Goal: Task Accomplishment & Management: Manage account settings

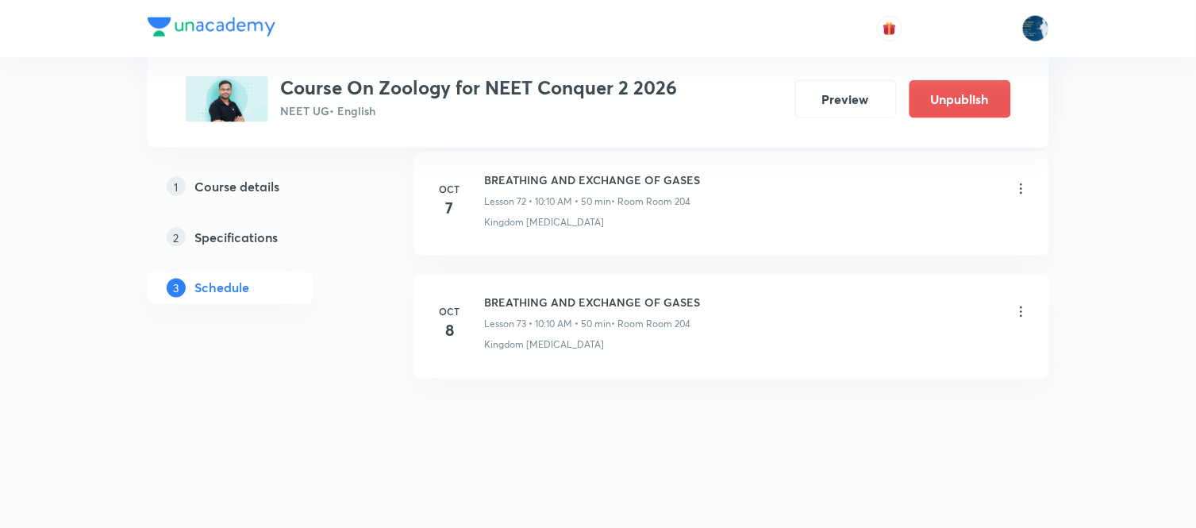
scroll to position [9735, 0]
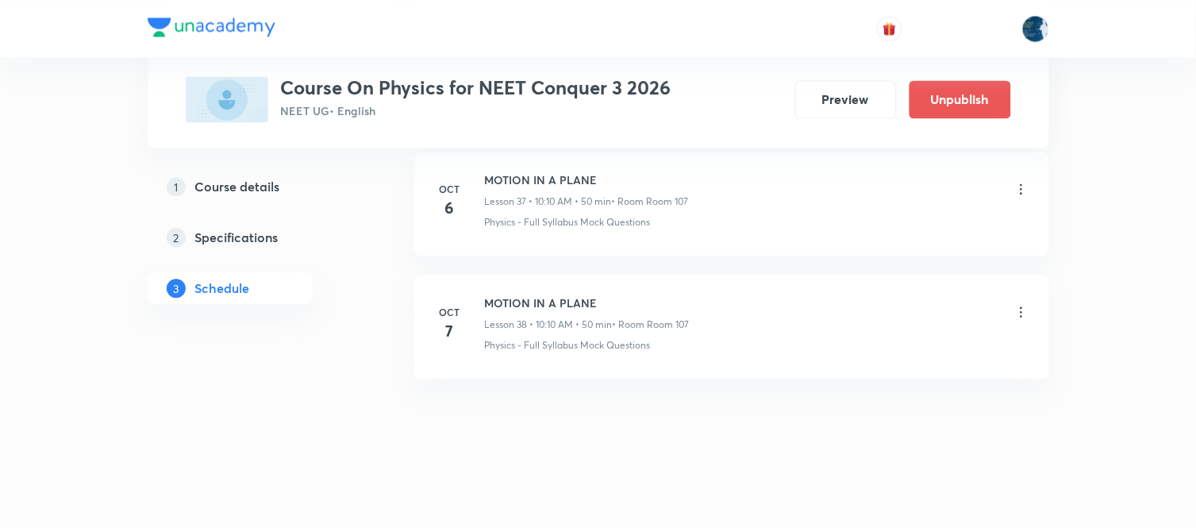
scroll to position [5424, 0]
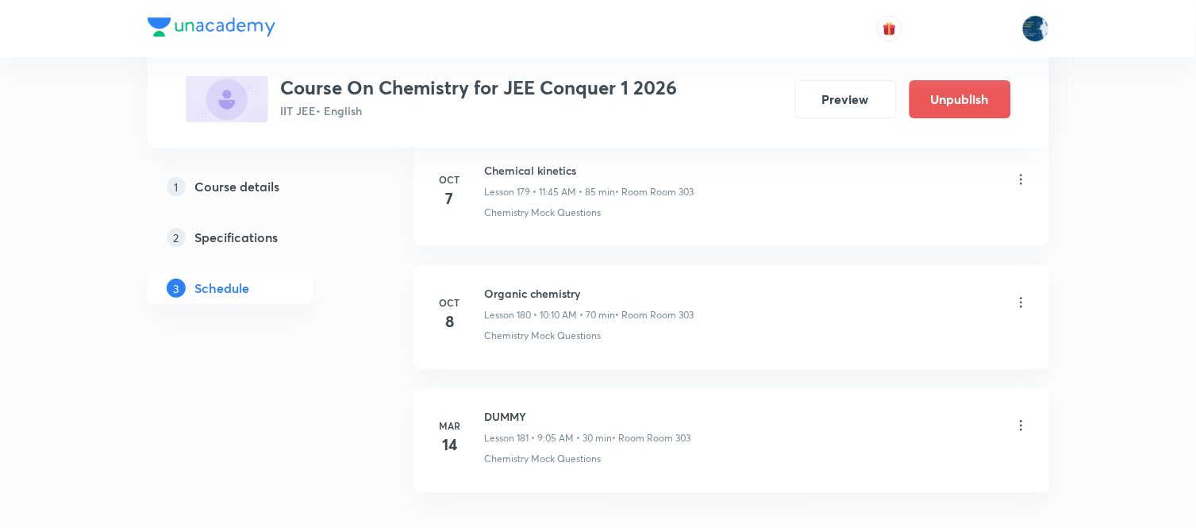
scroll to position [22963, 0]
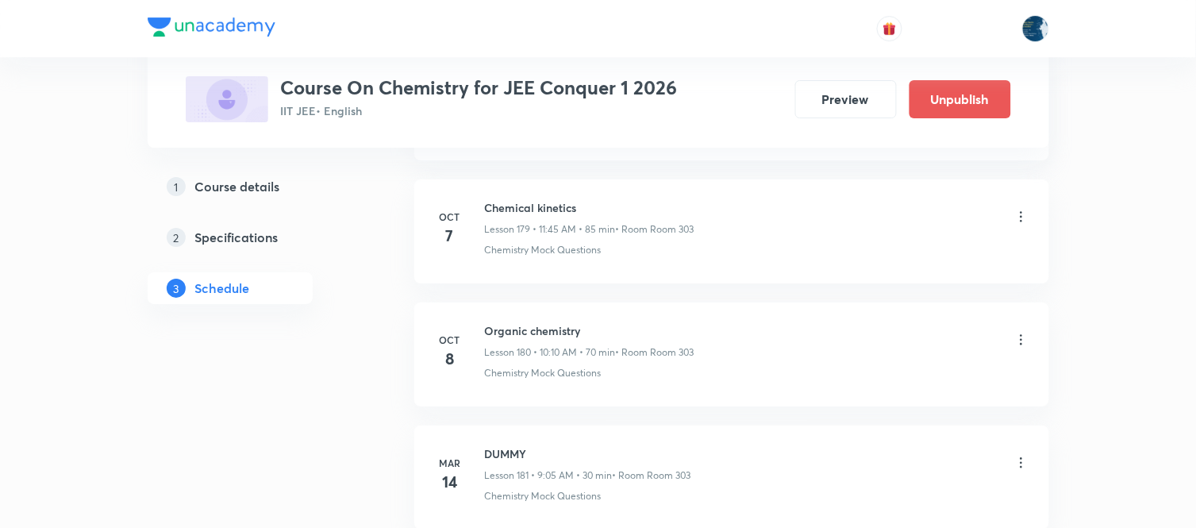
click at [1024, 348] on icon at bounding box center [1022, 340] width 16 height 16
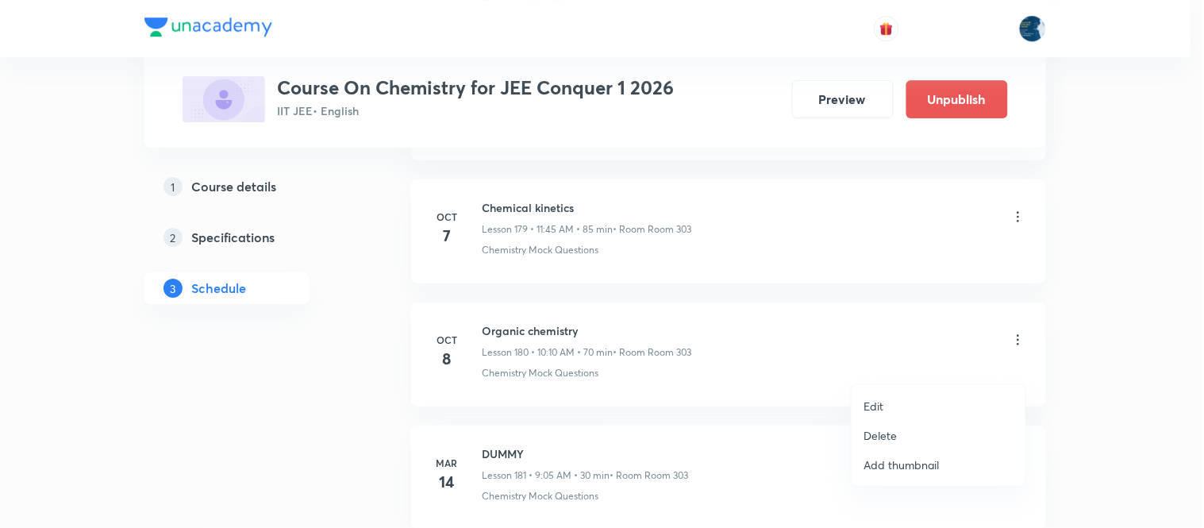
click at [889, 406] on li "Edit" at bounding box center [939, 405] width 174 height 29
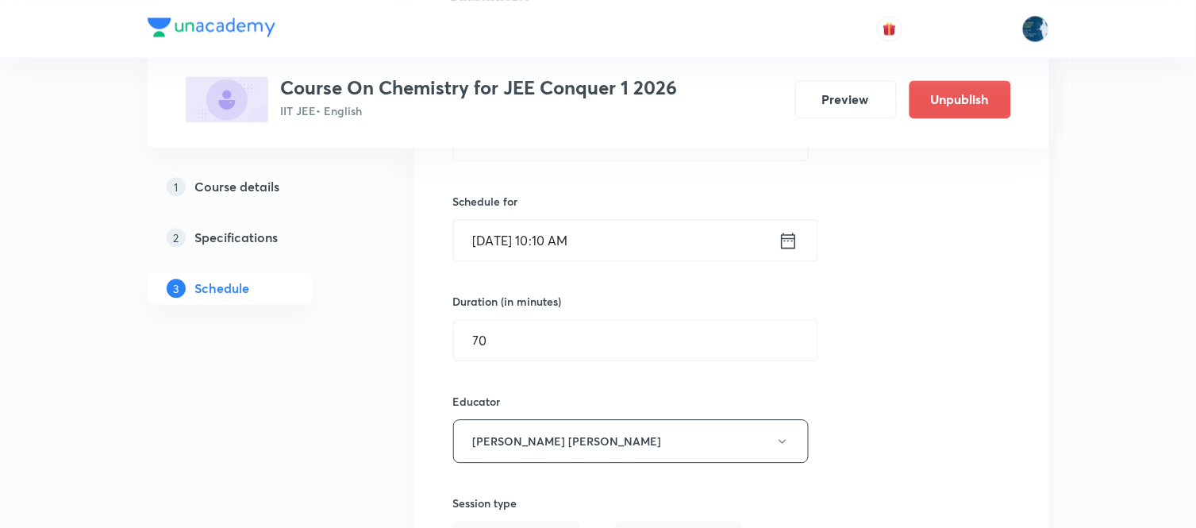
scroll to position [22346, 0]
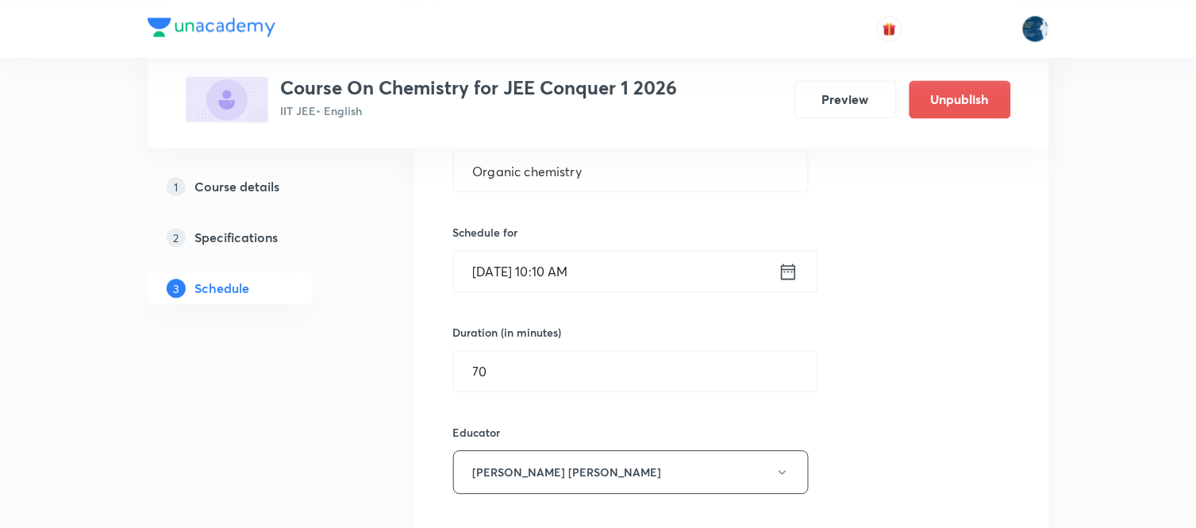
click at [794, 283] on icon at bounding box center [789, 271] width 20 height 22
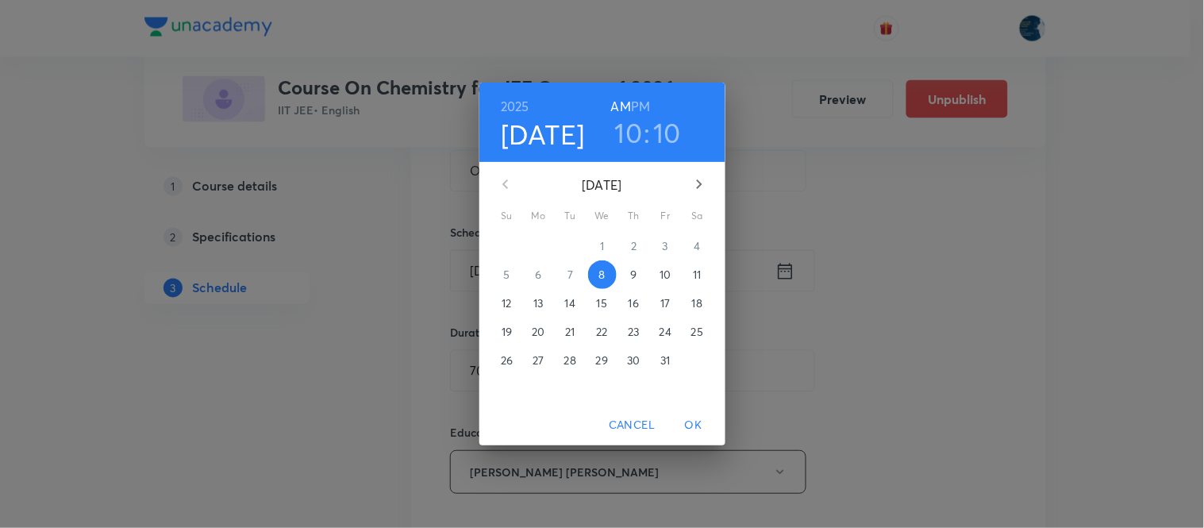
click at [628, 137] on h3 "10" at bounding box center [629, 132] width 28 height 33
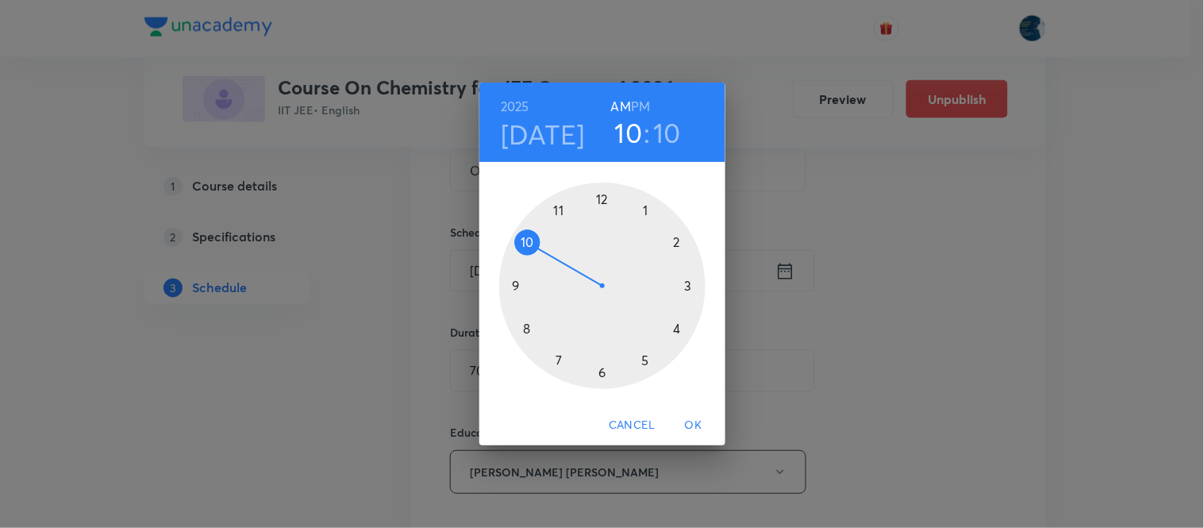
click at [560, 209] on div at bounding box center [602, 286] width 206 height 206
click at [529, 331] on div at bounding box center [602, 286] width 206 height 206
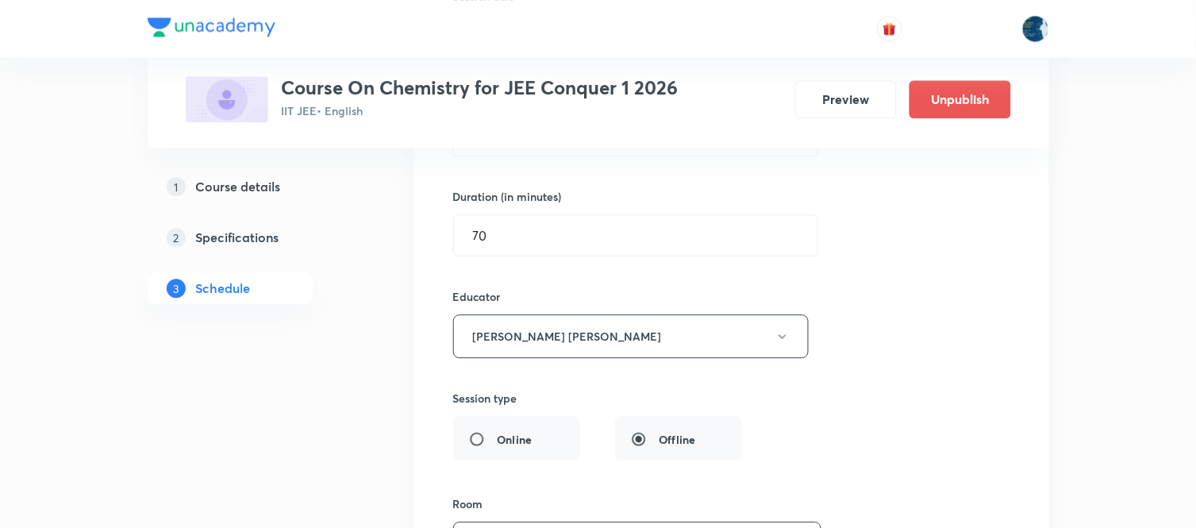
scroll to position [22522, 0]
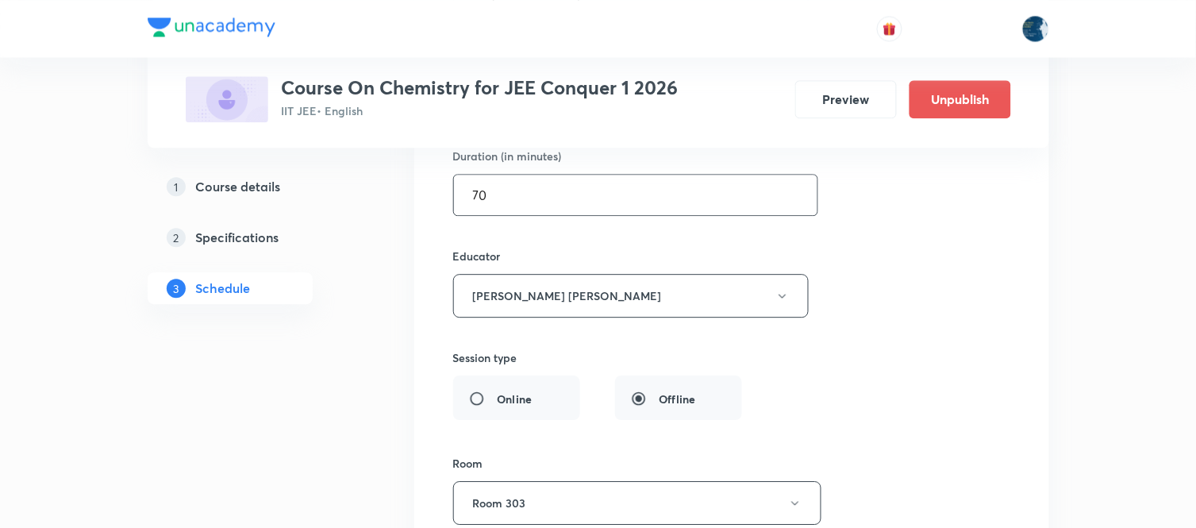
click at [709, 215] on input "70" at bounding box center [636, 195] width 364 height 40
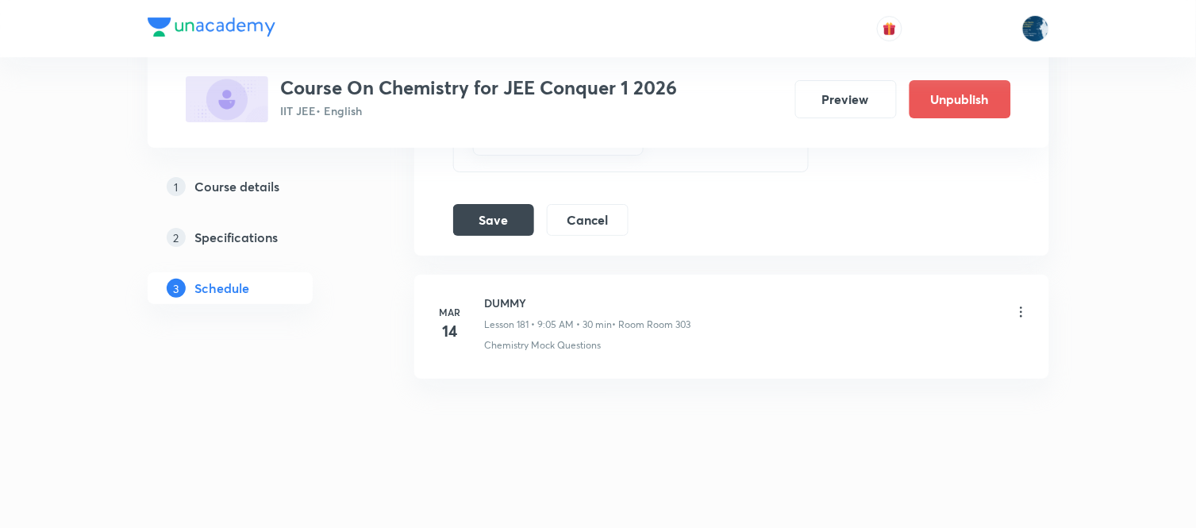
scroll to position [23021, 0]
type input "75"
click at [496, 228] on button "Save" at bounding box center [493, 218] width 81 height 32
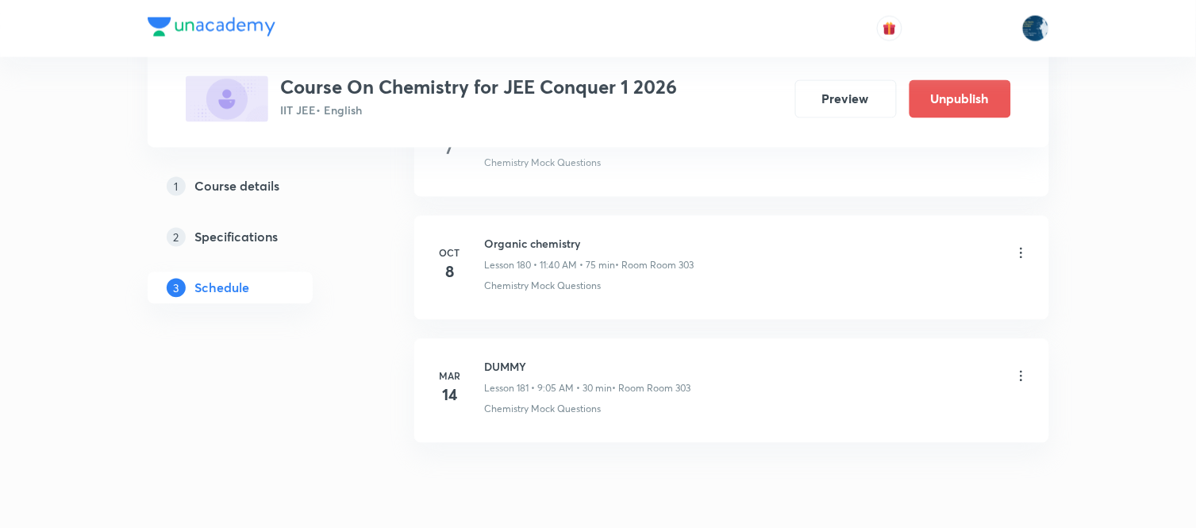
scroll to position [22307, 0]
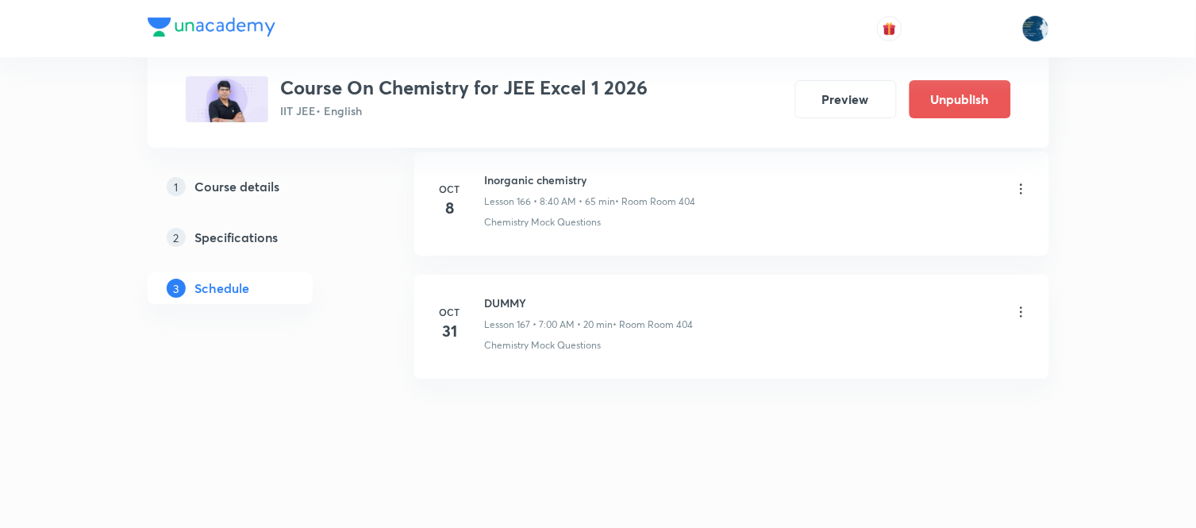
scroll to position [21326, 0]
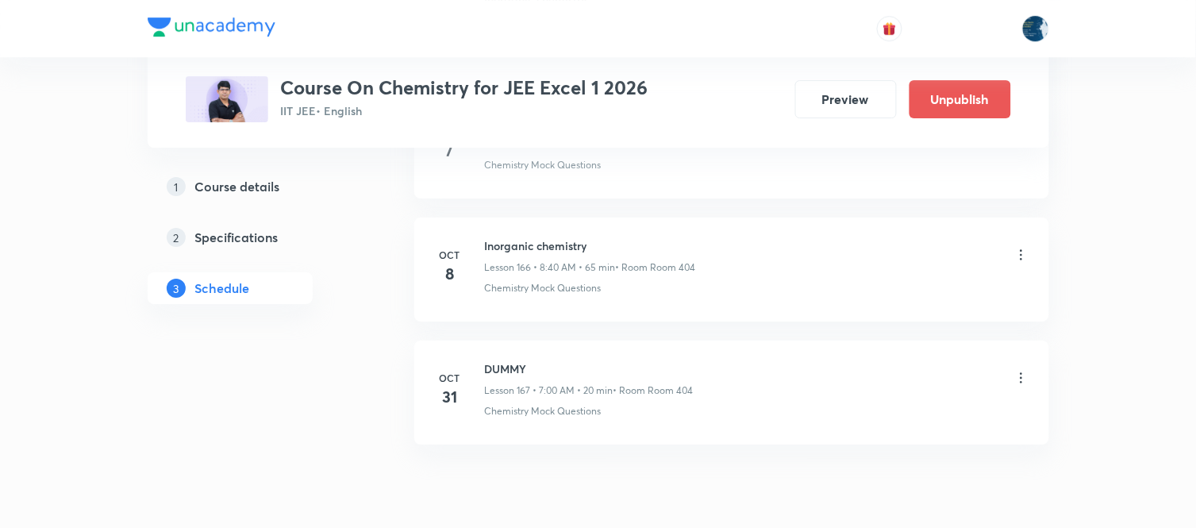
click at [500, 254] on h6 "Inorganic chemistry" at bounding box center [590, 245] width 211 height 17
copy h6 "Inorganic chemistry"
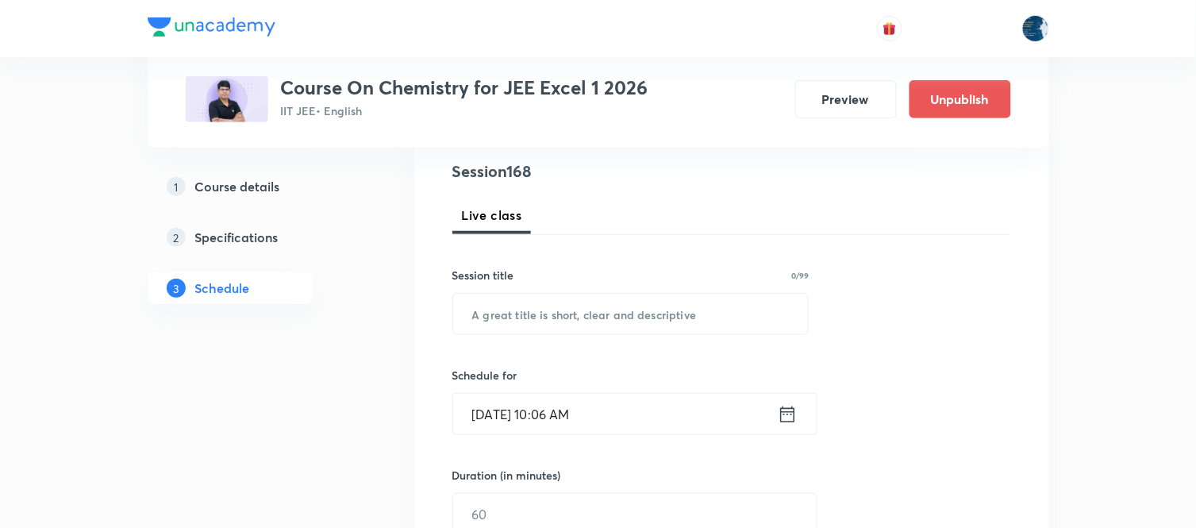
scroll to position [176, 0]
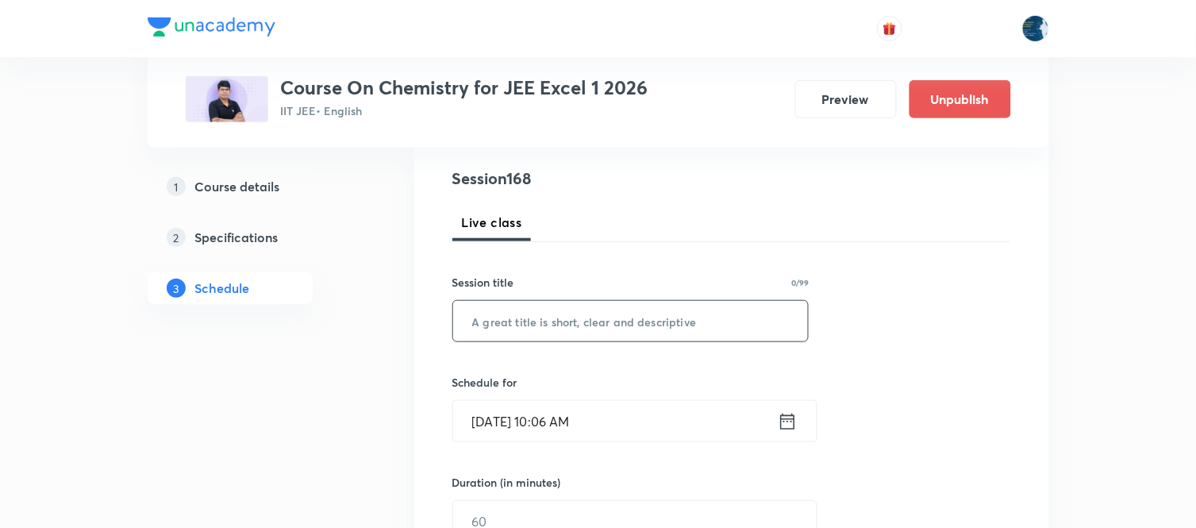
click at [560, 328] on input "text" at bounding box center [631, 321] width 356 height 40
paste input "Inorganic chemistry"
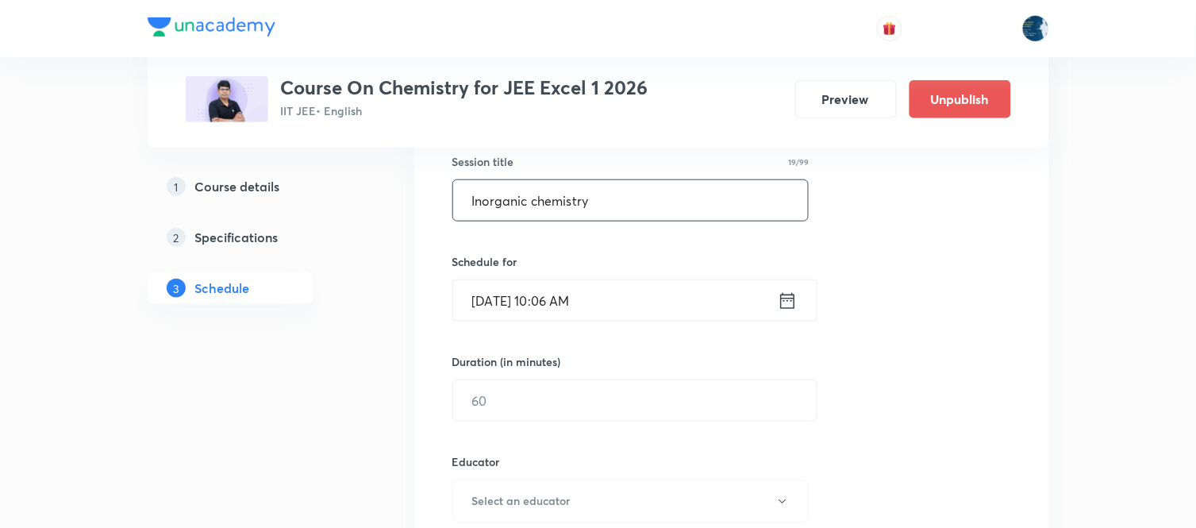
scroll to position [352, 0]
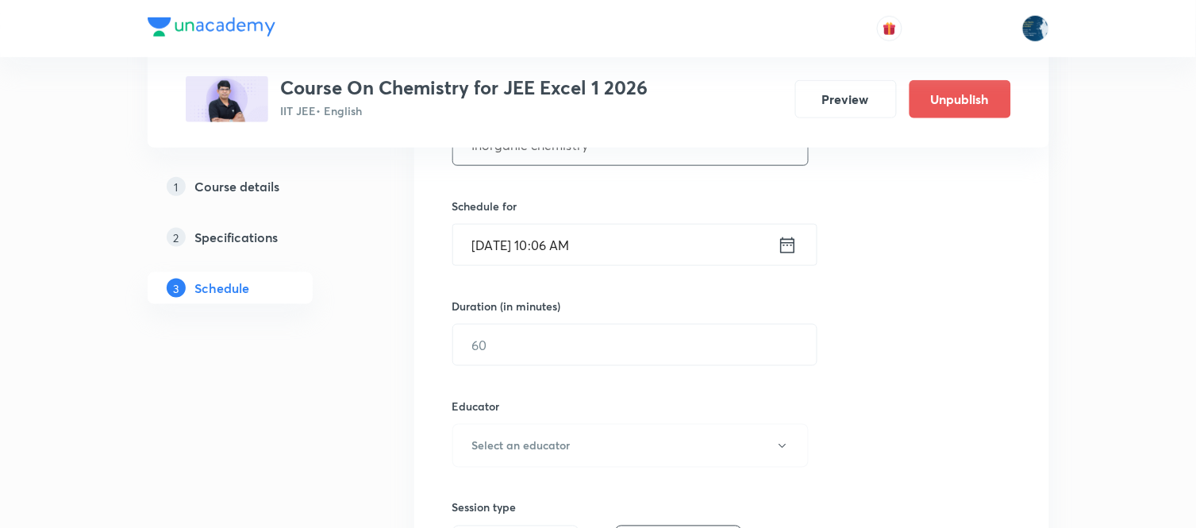
type input "Inorganic chemistry"
click at [787, 244] on icon at bounding box center [788, 245] width 20 height 22
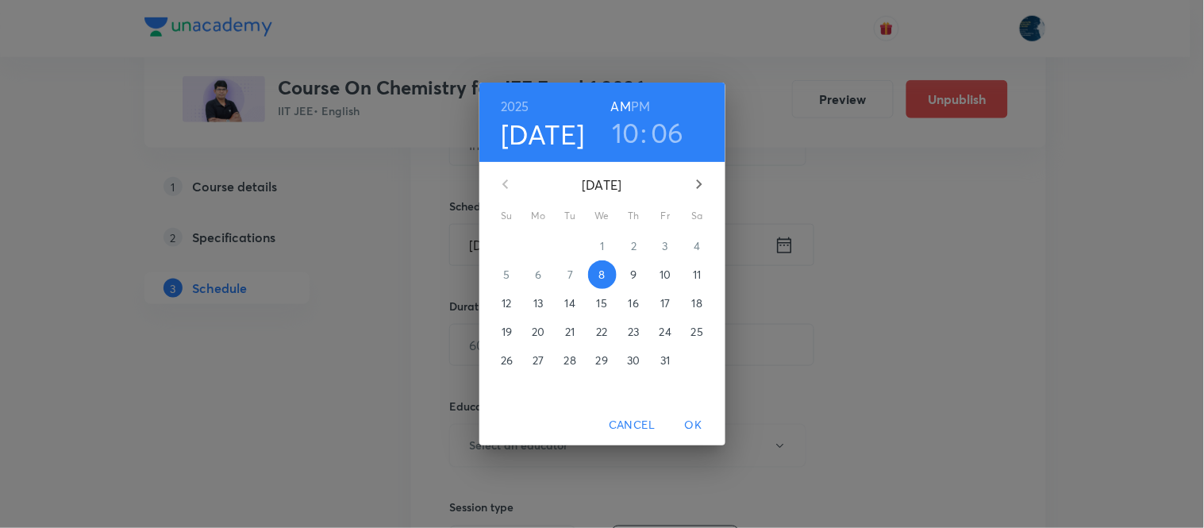
click at [623, 124] on h3 "10" at bounding box center [626, 132] width 28 height 33
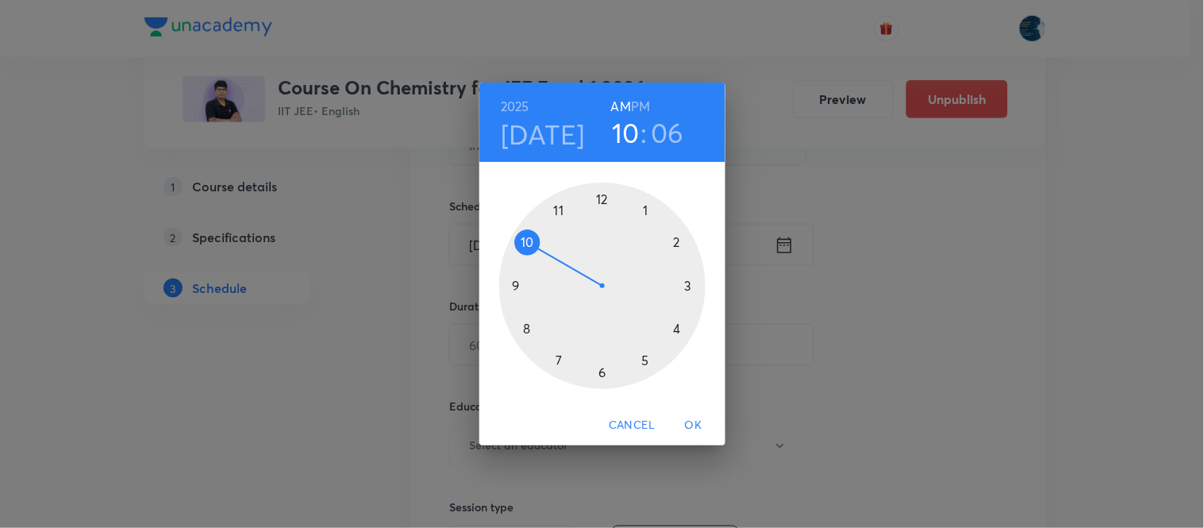
drag, startPoint x: 677, startPoint y: 129, endPoint x: 661, endPoint y: 147, distance: 23.6
click at [677, 130] on h3 "06" at bounding box center [667, 132] width 33 height 33
click at [676, 243] on div at bounding box center [602, 286] width 206 height 206
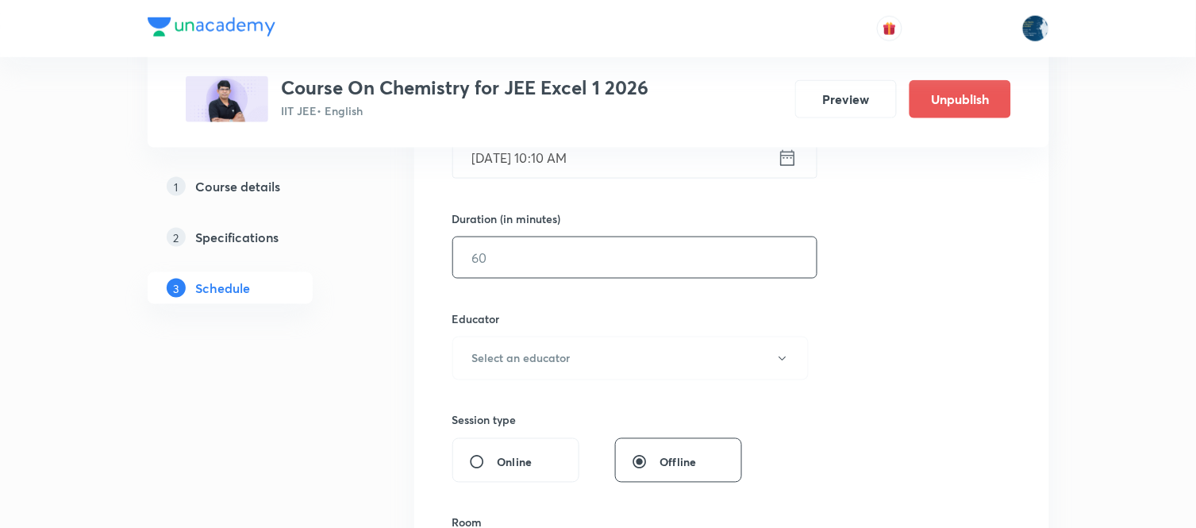
scroll to position [441, 0]
click at [699, 262] on input "text" at bounding box center [635, 257] width 364 height 40
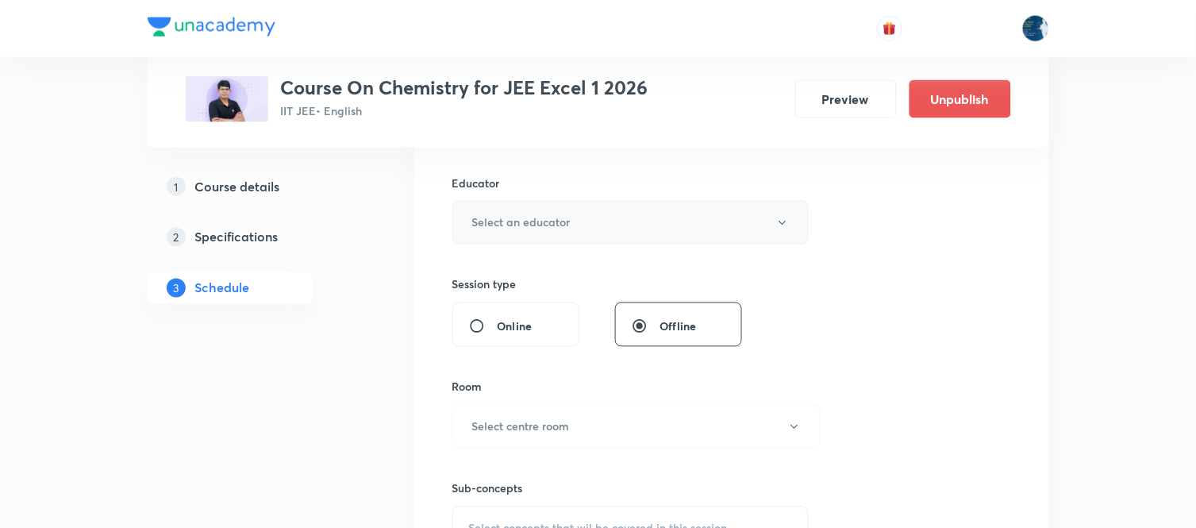
scroll to position [617, 0]
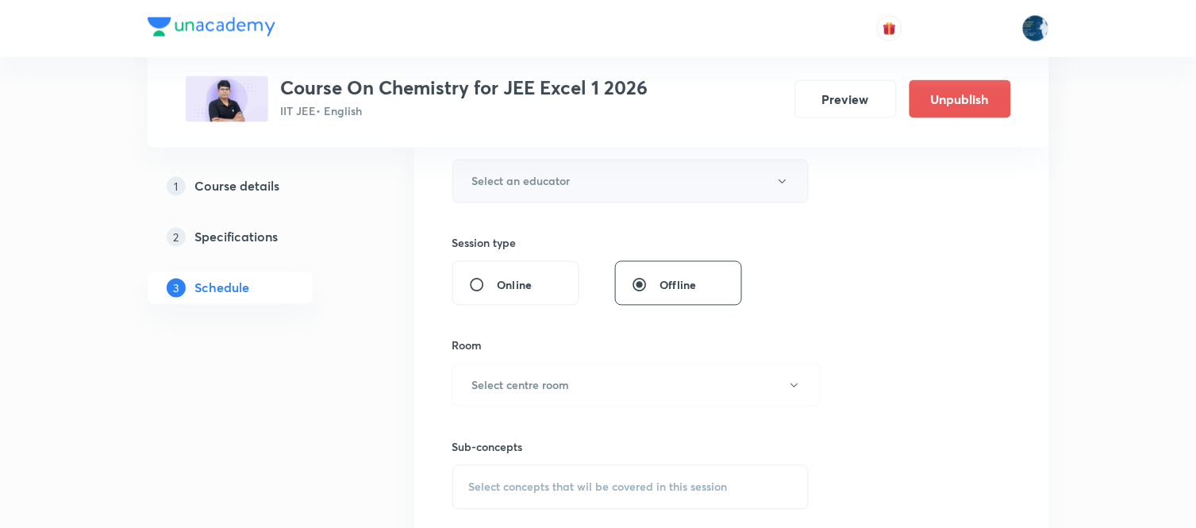
type input "55"
click at [707, 171] on button "Select an educator" at bounding box center [630, 182] width 357 height 44
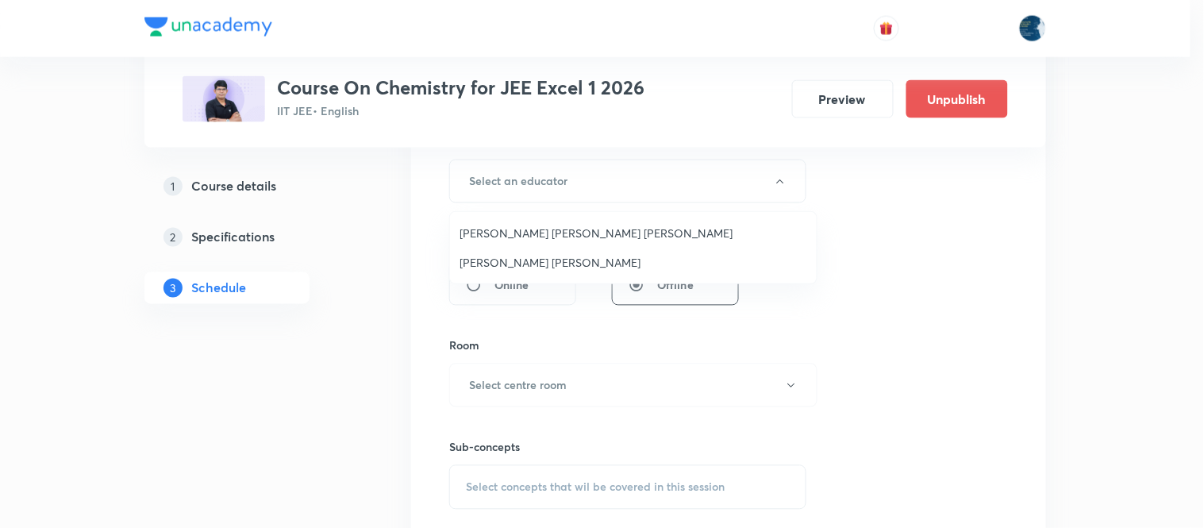
click at [542, 252] on li "[PERSON_NAME] [PERSON_NAME]" at bounding box center [633, 262] width 367 height 29
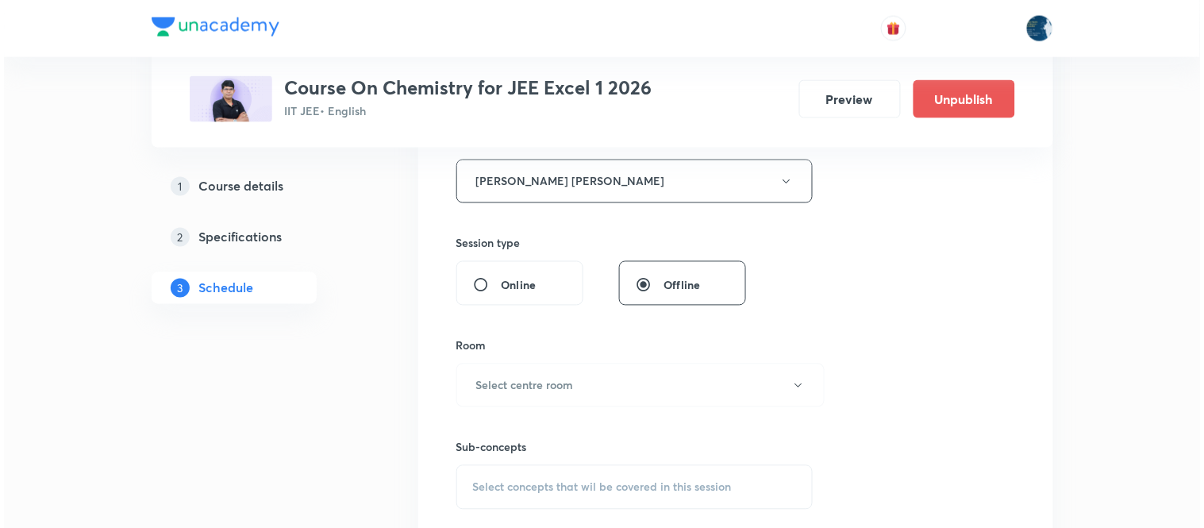
scroll to position [705, 0]
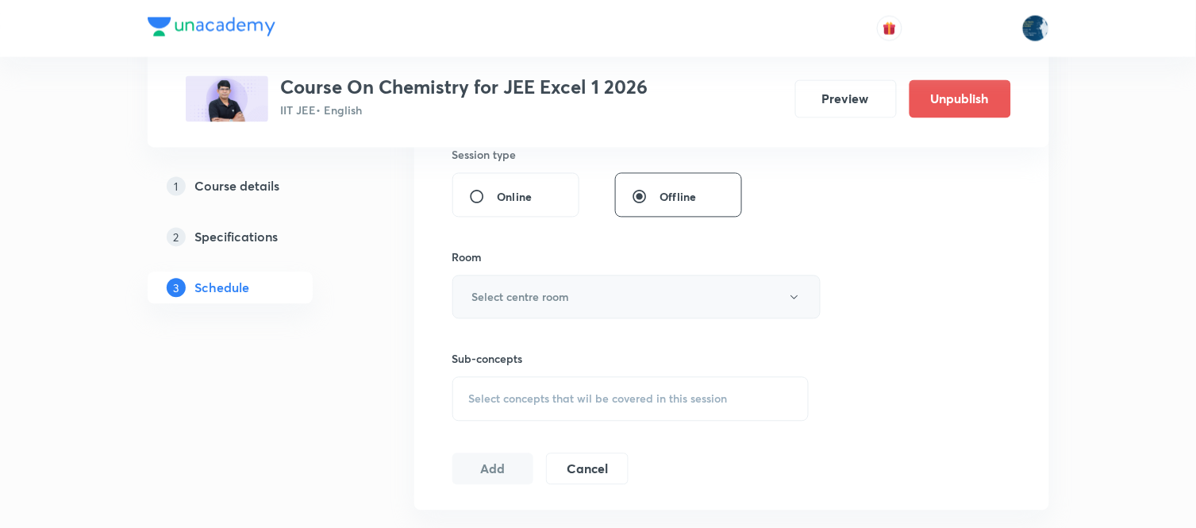
click at [564, 292] on h6 "Select centre room" at bounding box center [521, 297] width 98 height 17
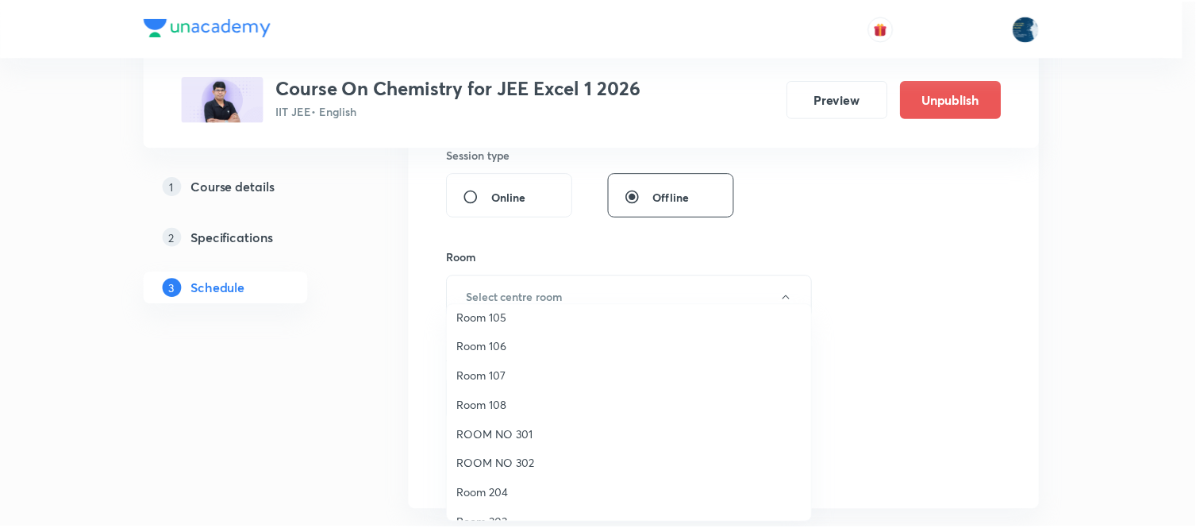
scroll to position [294, 0]
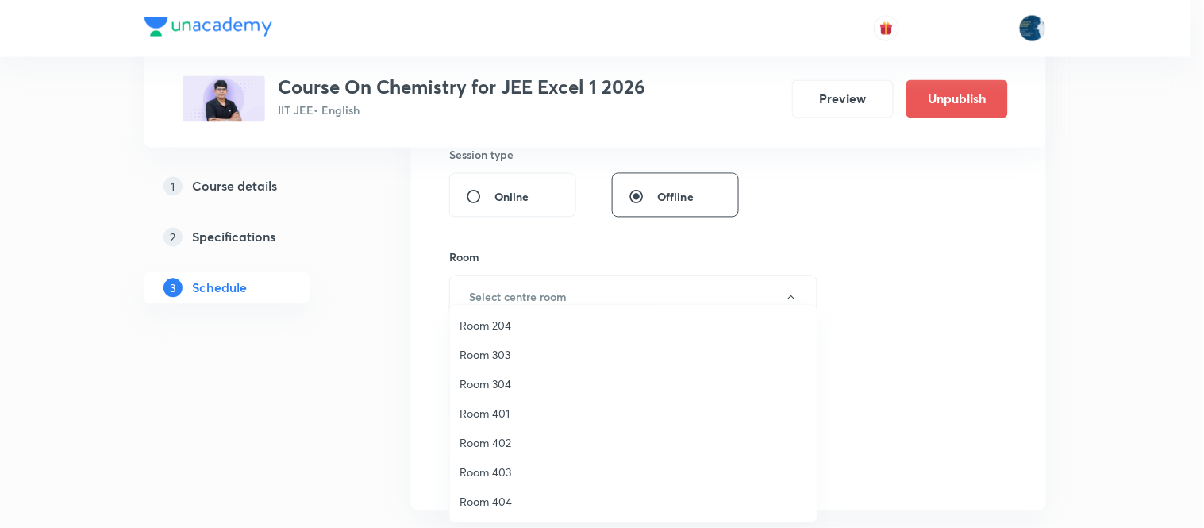
click at [494, 494] on span "Room 404" at bounding box center [634, 501] width 348 height 17
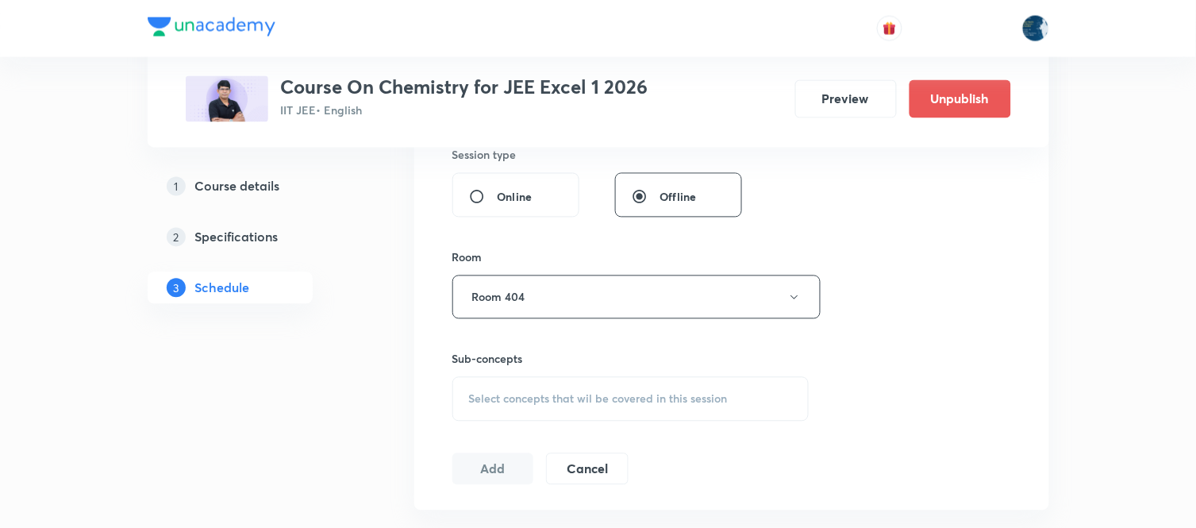
click at [679, 387] on div "Select concepts that wil be covered in this session" at bounding box center [630, 399] width 357 height 44
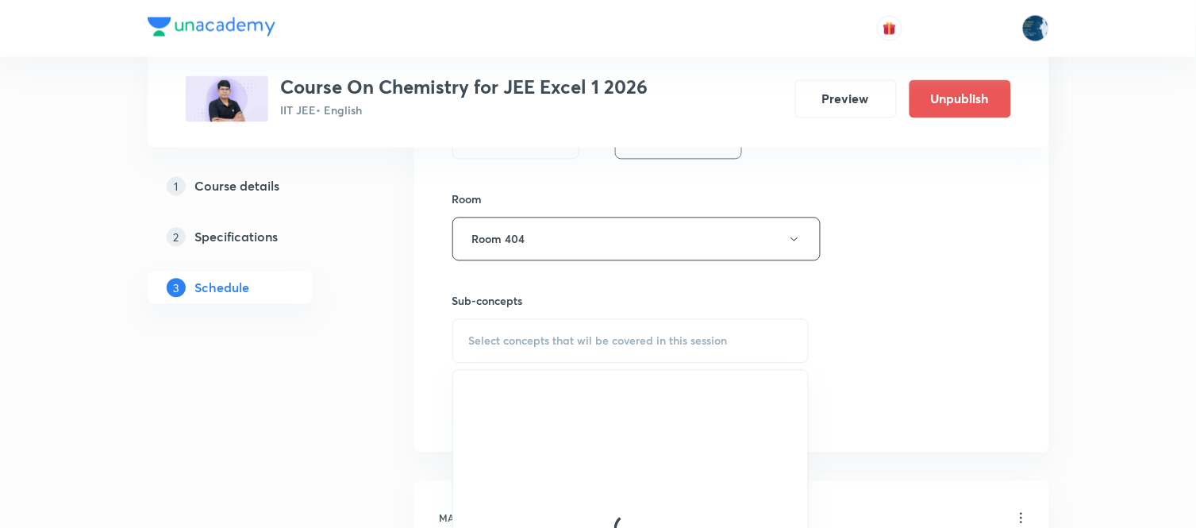
scroll to position [794, 0]
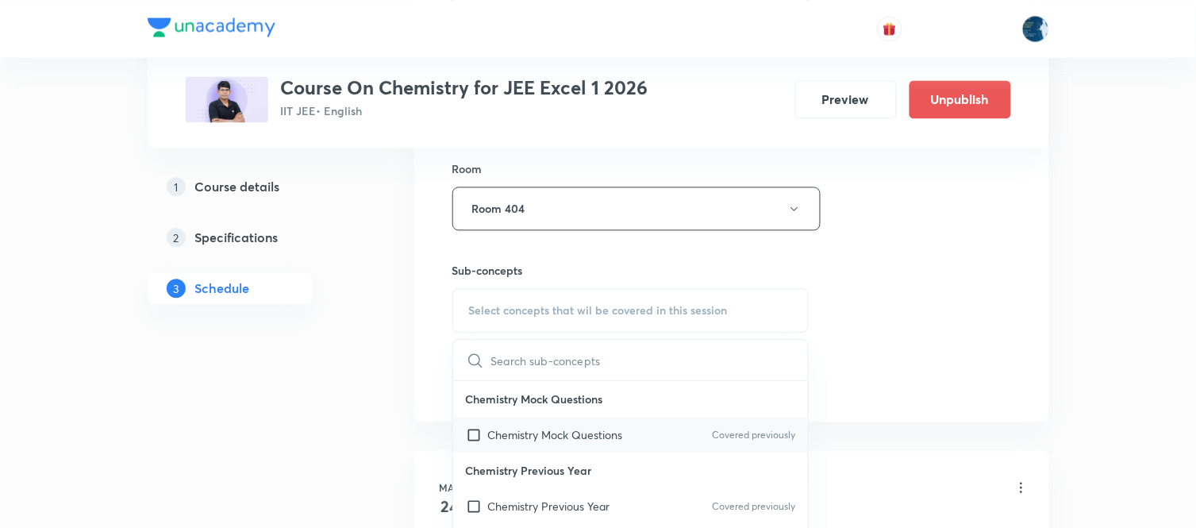
click at [714, 433] on p "Covered previously" at bounding box center [753, 435] width 83 height 14
checkbox input "true"
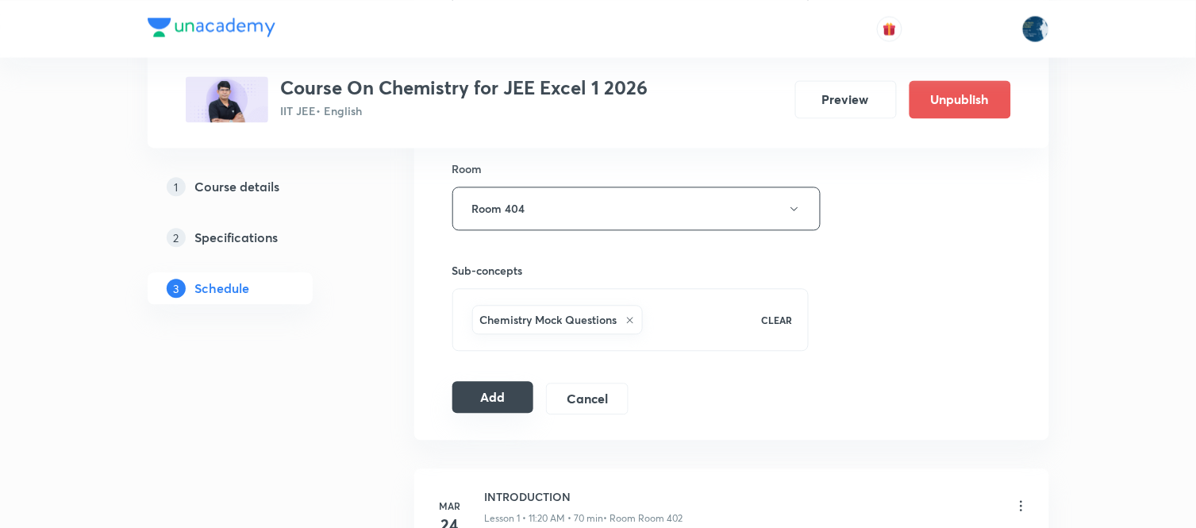
click at [487, 403] on button "Add" at bounding box center [493, 397] width 82 height 32
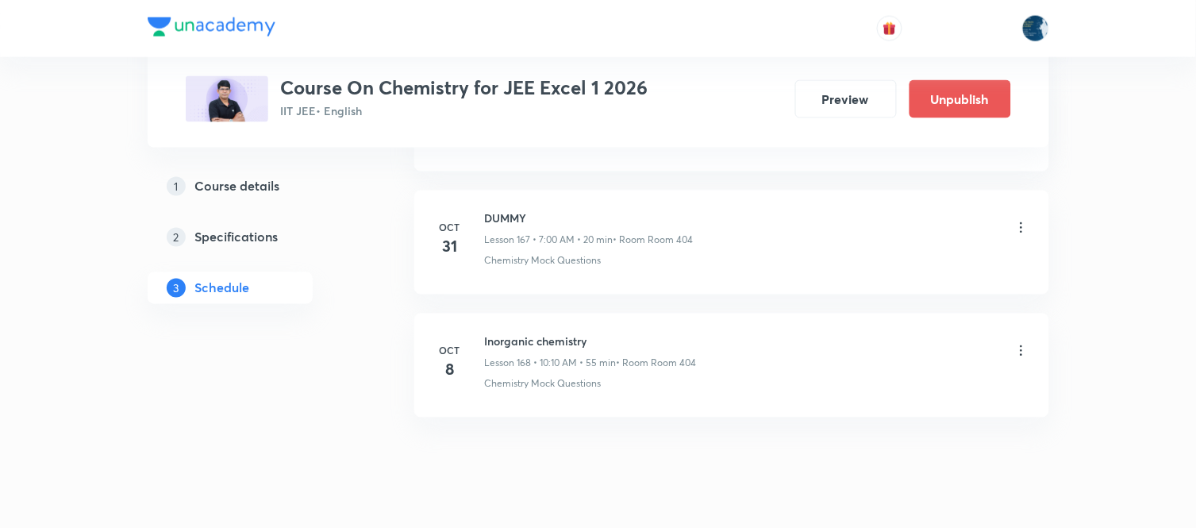
scroll to position [20671, 0]
